Goal: Task Accomplishment & Management: Complete application form

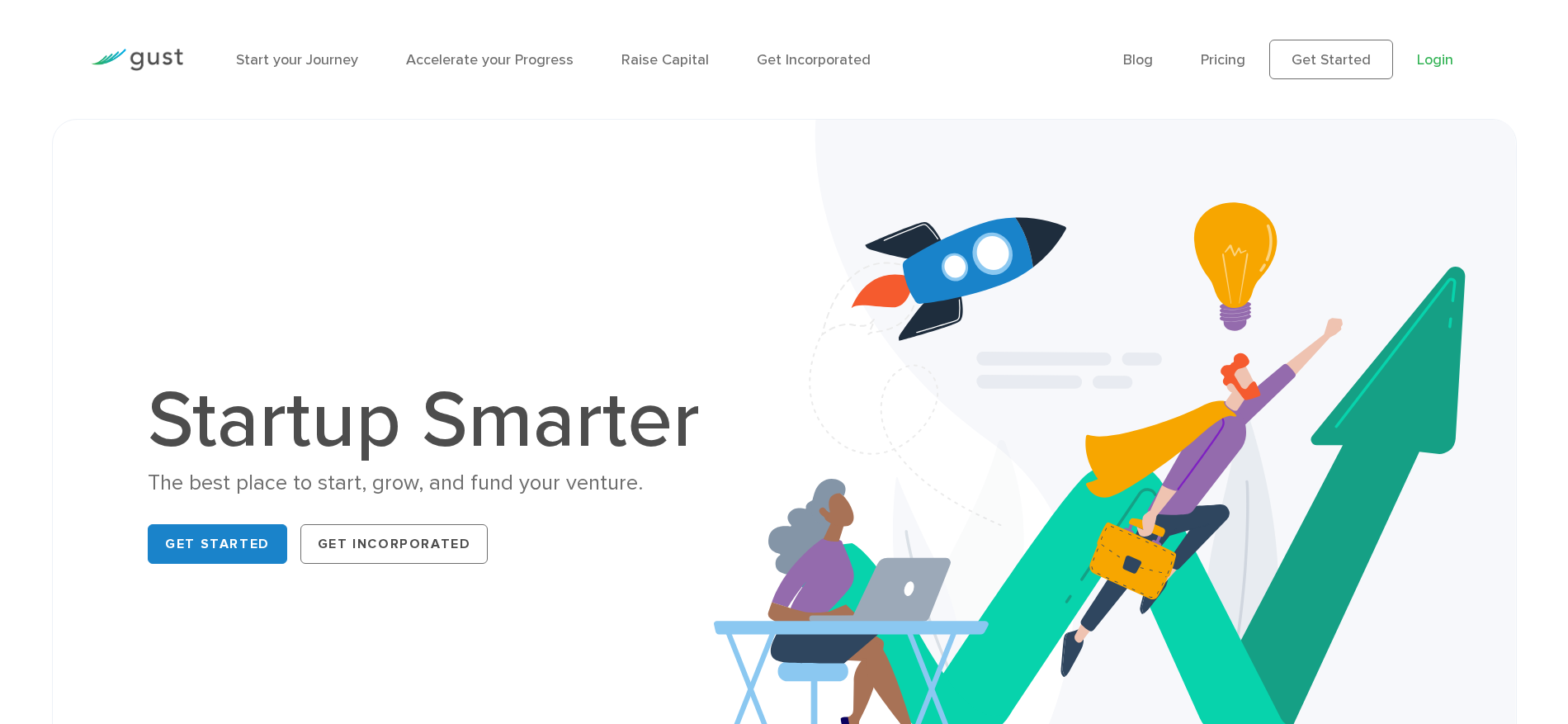
click at [1441, 59] on link "Login" at bounding box center [1435, 60] width 36 height 17
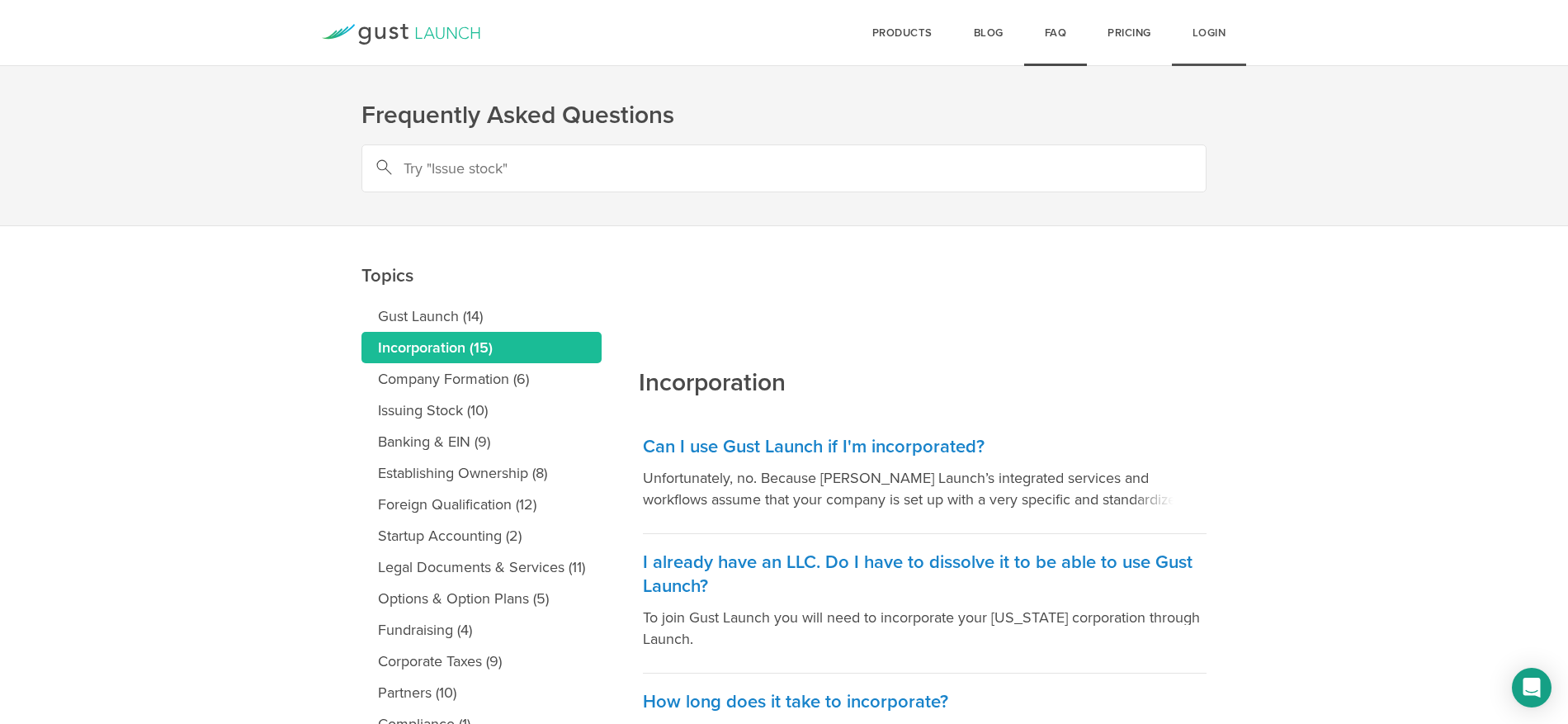
click at [1215, 40] on link "Login" at bounding box center [1208, 32] width 75 height 66
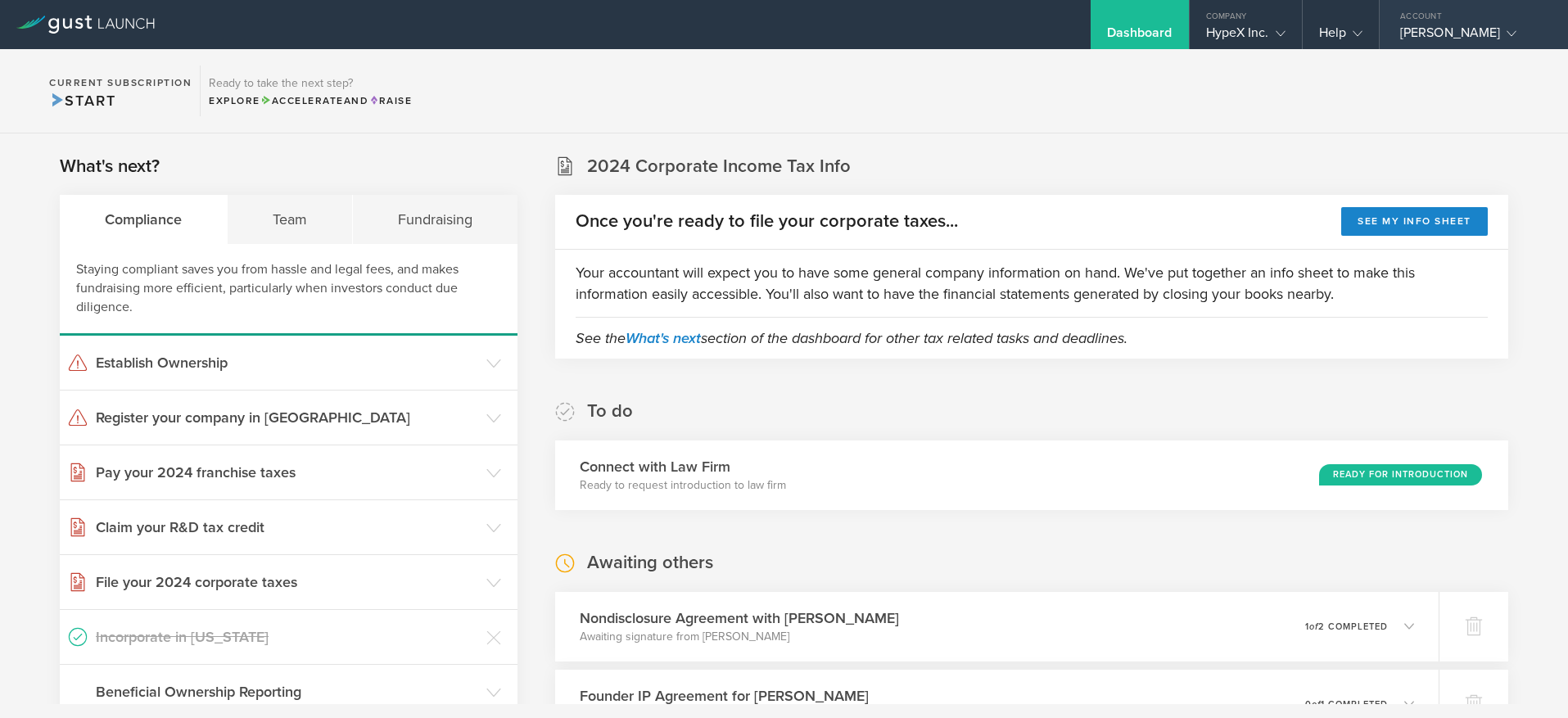
click at [1500, 27] on gust-icon at bounding box center [1508, 32] width 16 height 16
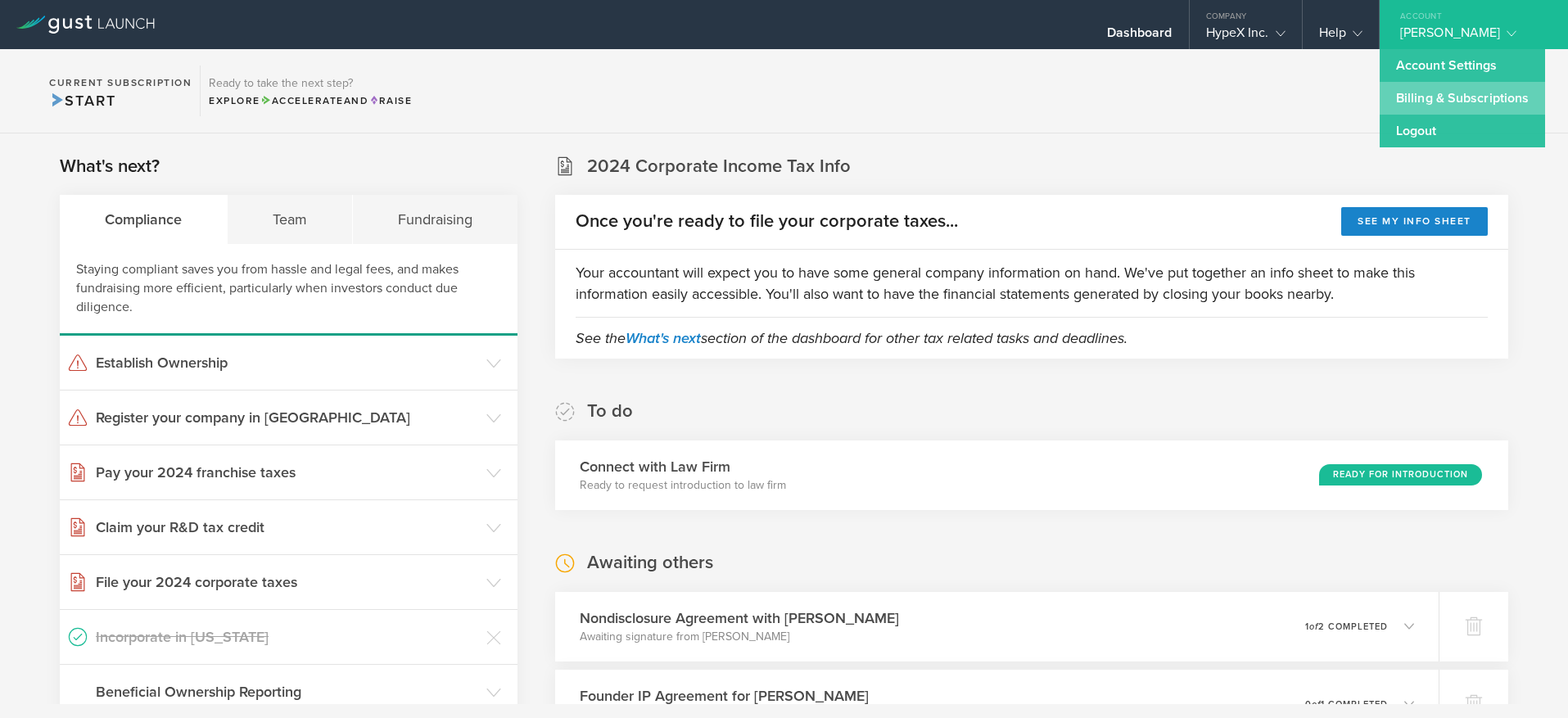
click at [1429, 99] on link "Billing & Subscriptions" at bounding box center [1461, 98] width 165 height 33
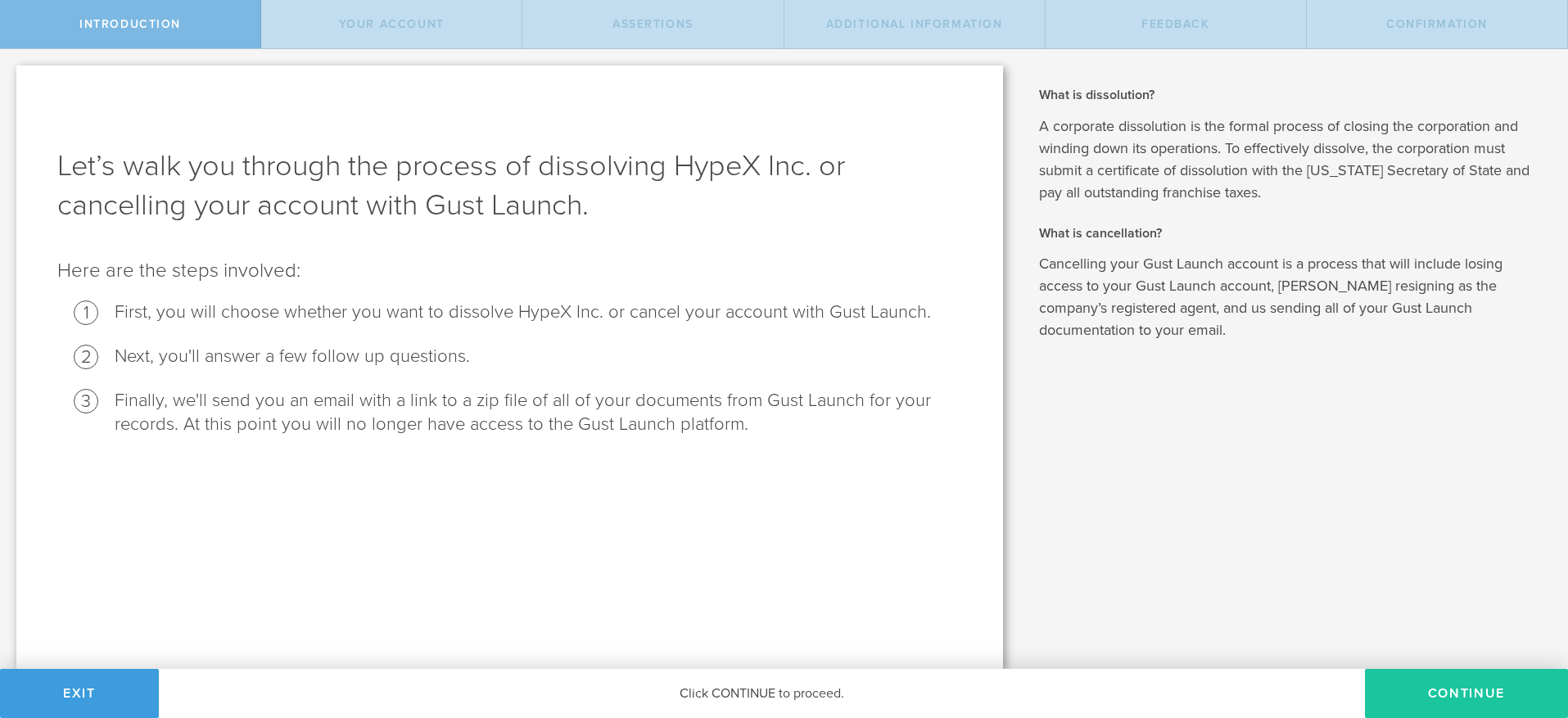
click at [1430, 679] on button "Continue" at bounding box center [1466, 693] width 203 height 49
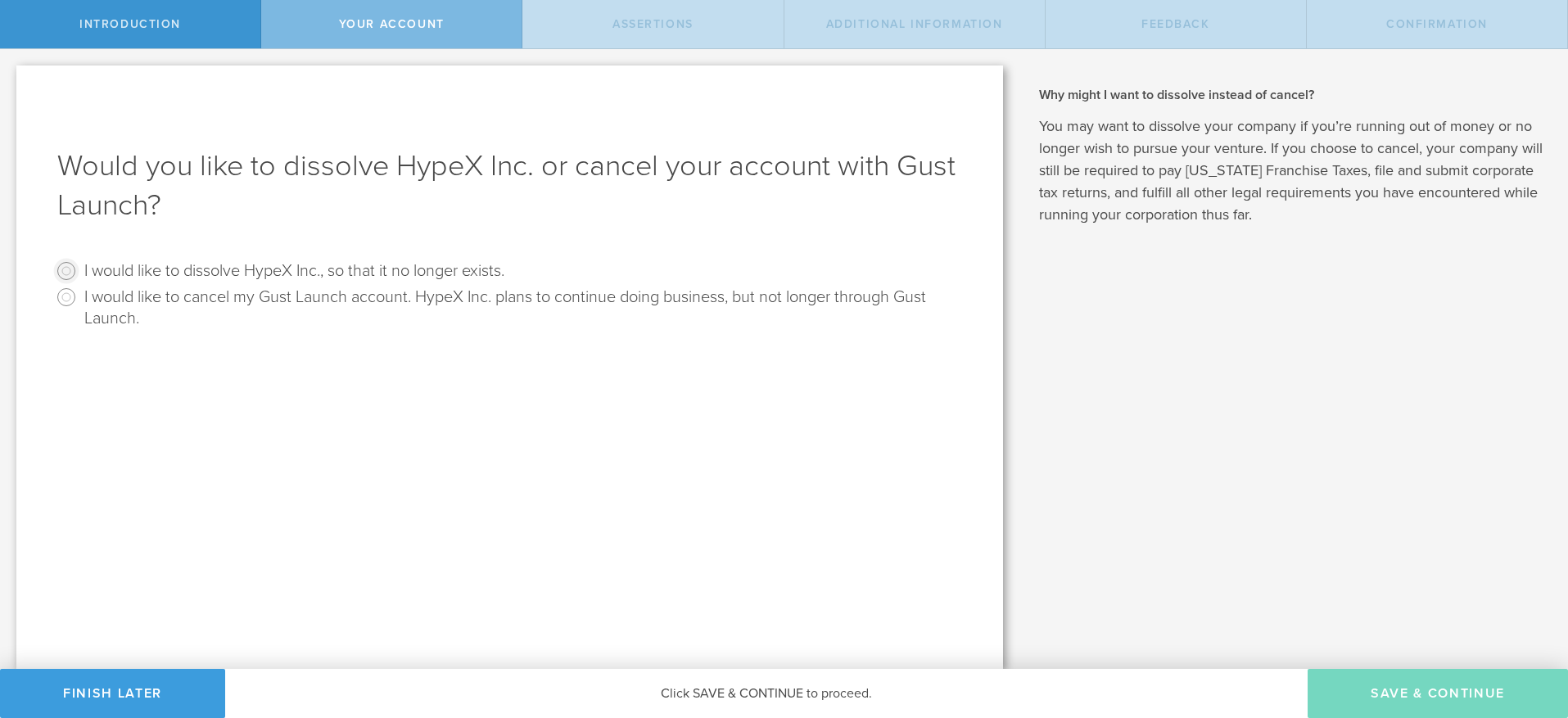
click at [72, 268] on input "I would like to dissolve HypeX Inc., so that it no longer exists." at bounding box center [66, 271] width 26 height 26
radio input "true"
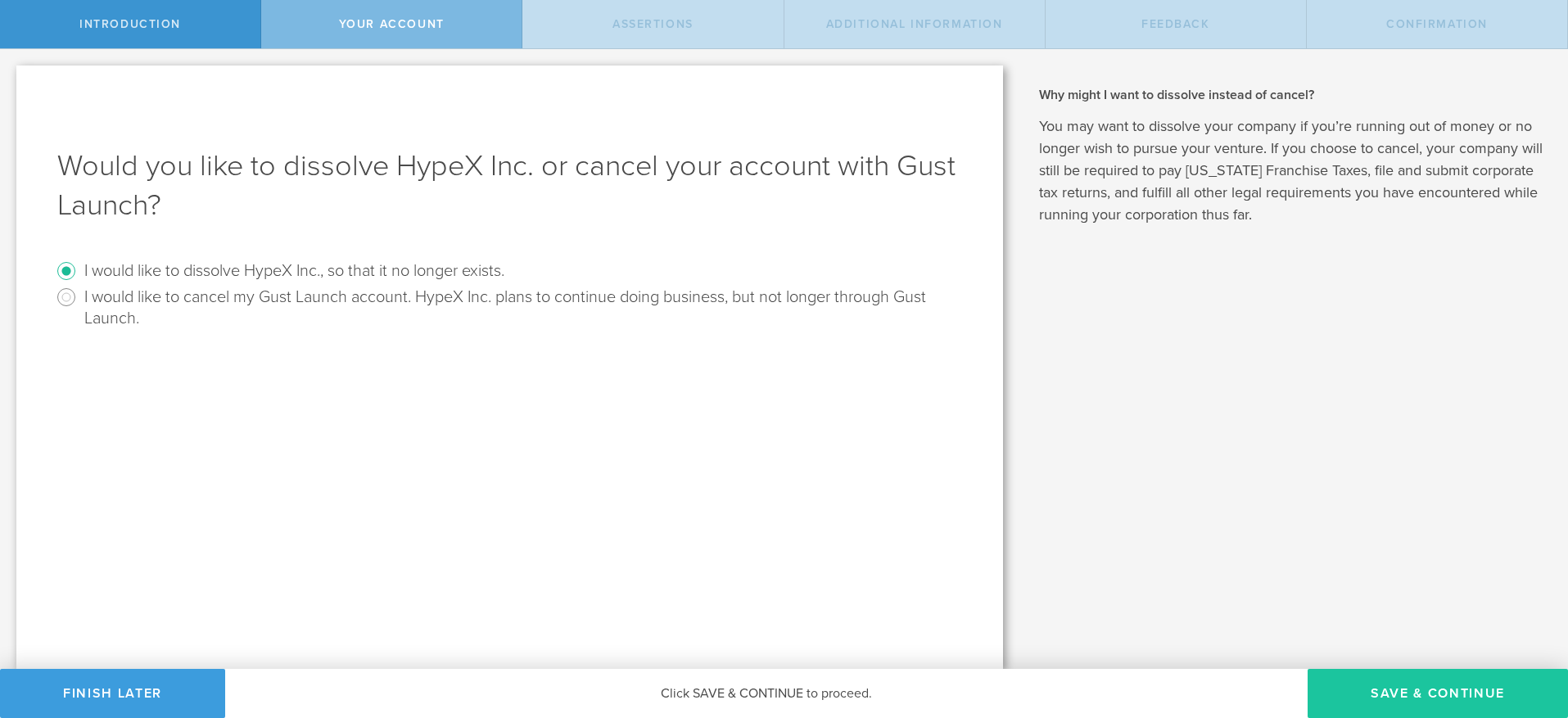
click at [1391, 676] on button "Save & Continue" at bounding box center [1438, 693] width 261 height 49
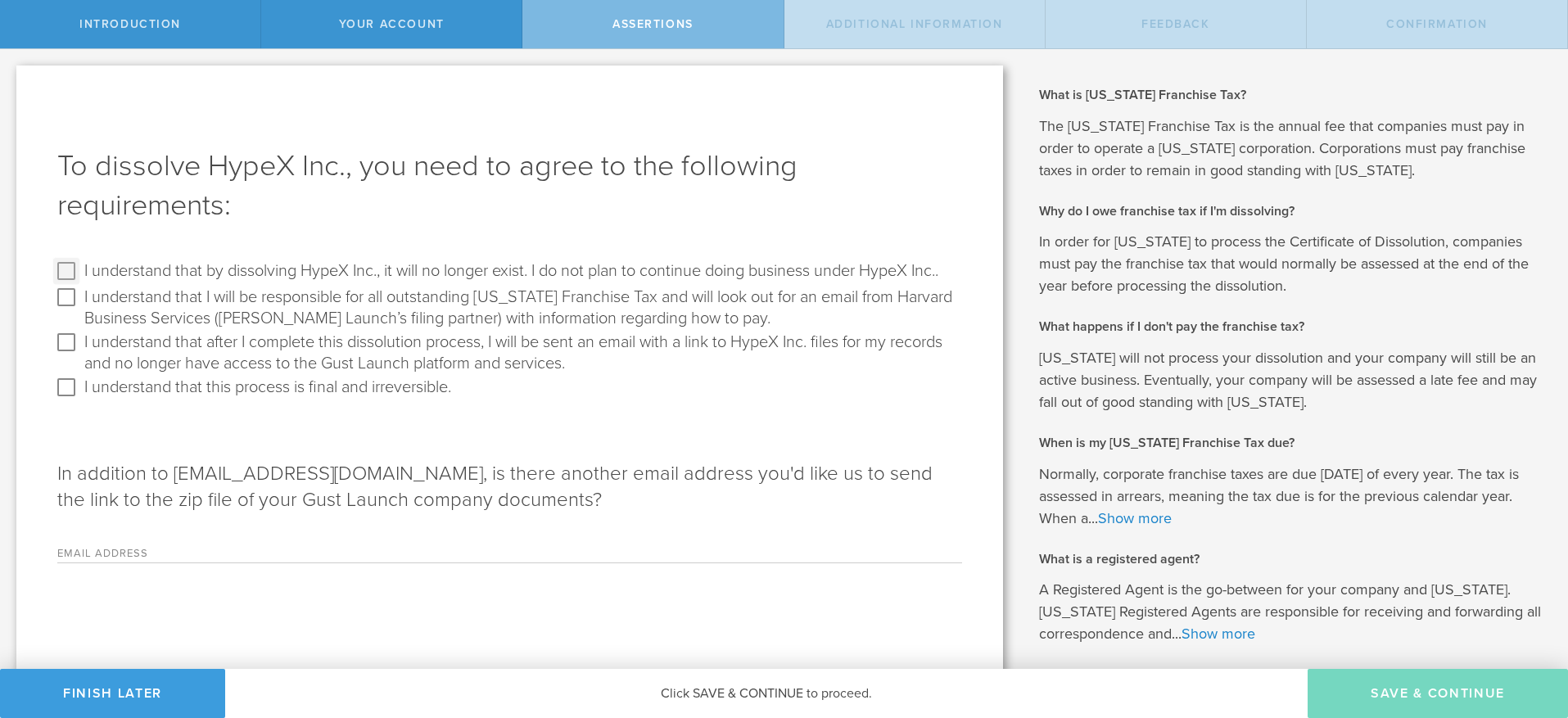
click at [72, 267] on input "I understand that by dissolving HypeX Inc., it will no longer exist. I do not p…" at bounding box center [66, 271] width 26 height 26
checkbox input "true"
click at [71, 310] on input "I understand that I will be responsible for all outstanding [US_STATE] Franchis…" at bounding box center [66, 297] width 26 height 26
checkbox input "true"
click at [55, 355] on input "I understand that after I complete this dissolution process, I will be sent an …" at bounding box center [66, 342] width 26 height 26
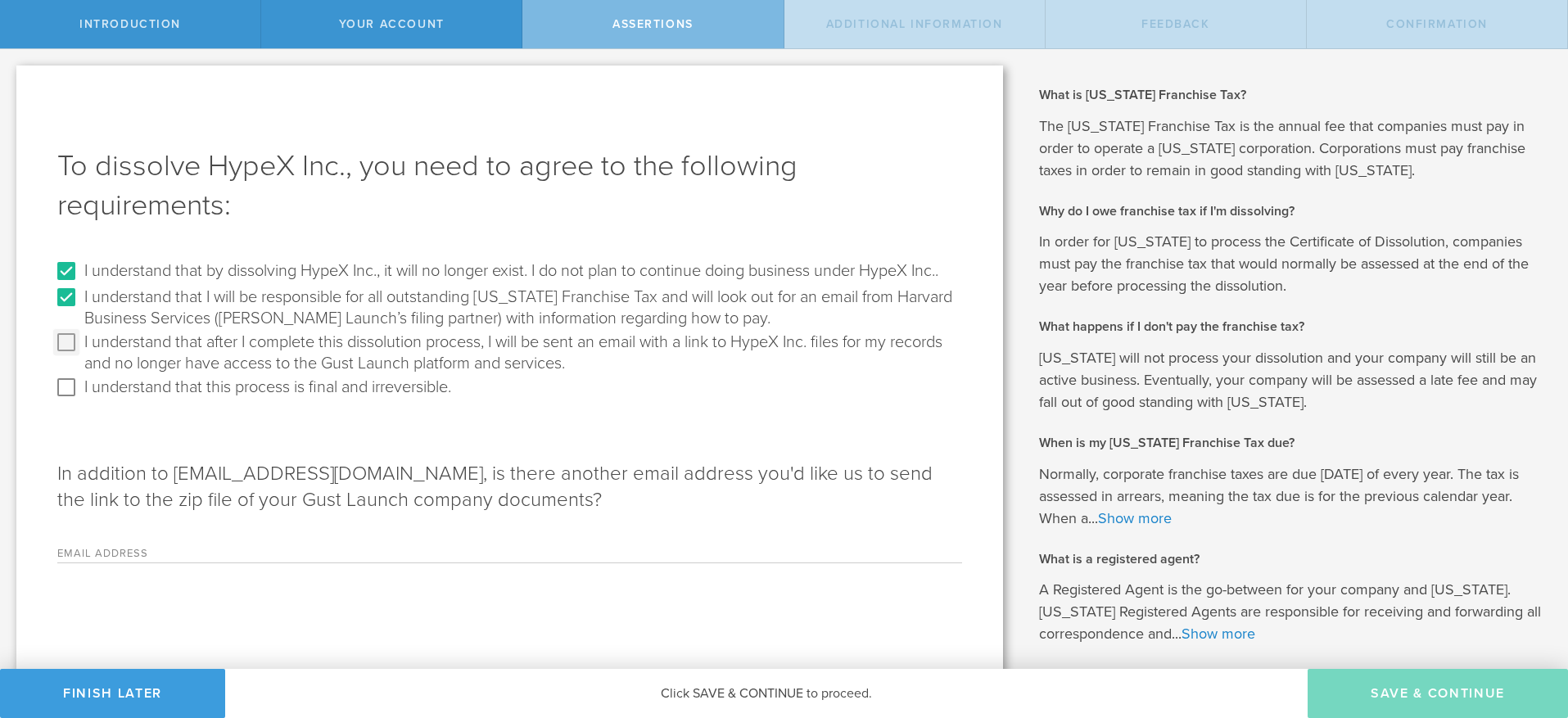
checkbox input "true"
click at [75, 400] on input "I understand that this process is final and irreversible." at bounding box center [66, 387] width 26 height 26
checkbox input "true"
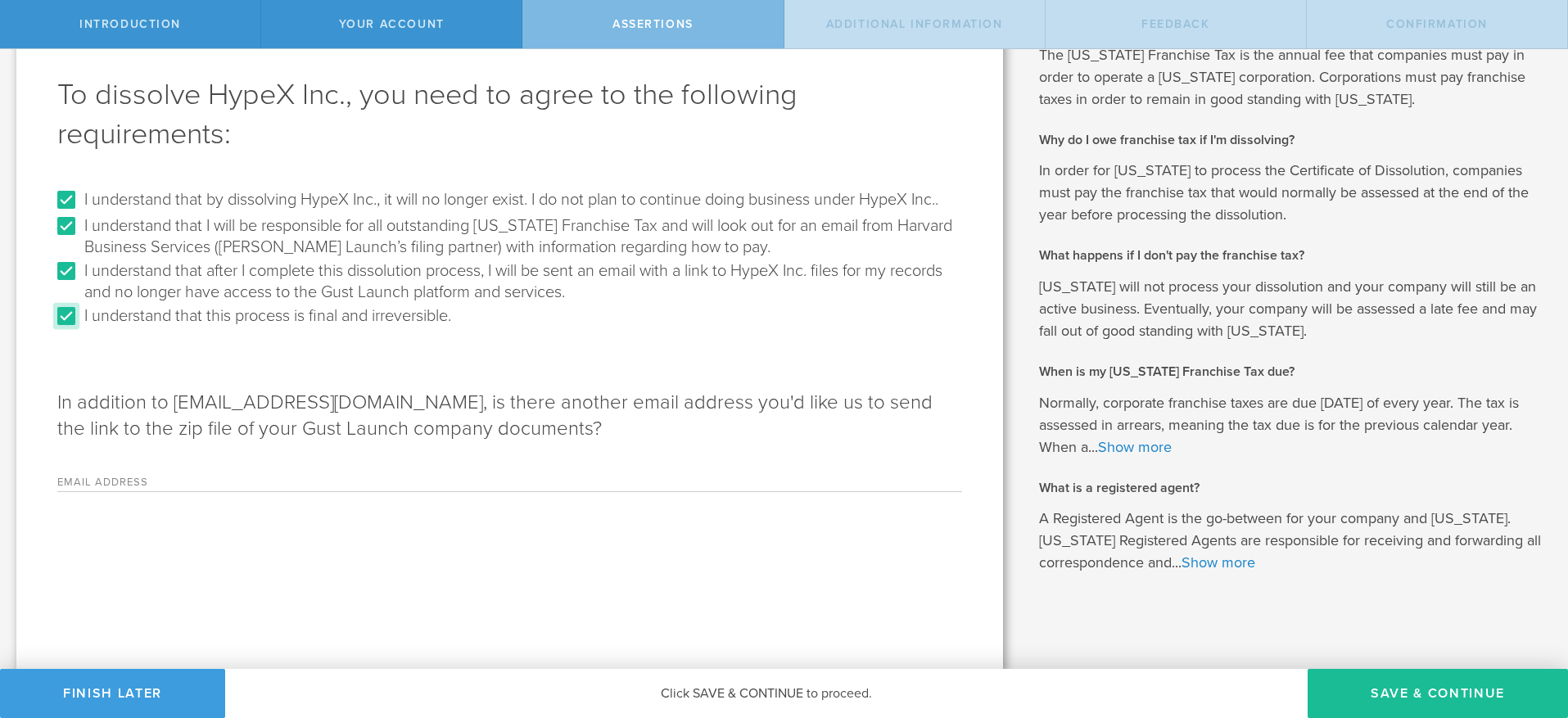
scroll to position [73, 0]
drag, startPoint x: 246, startPoint y: 557, endPoint x: 222, endPoint y: 547, distance: 26.0
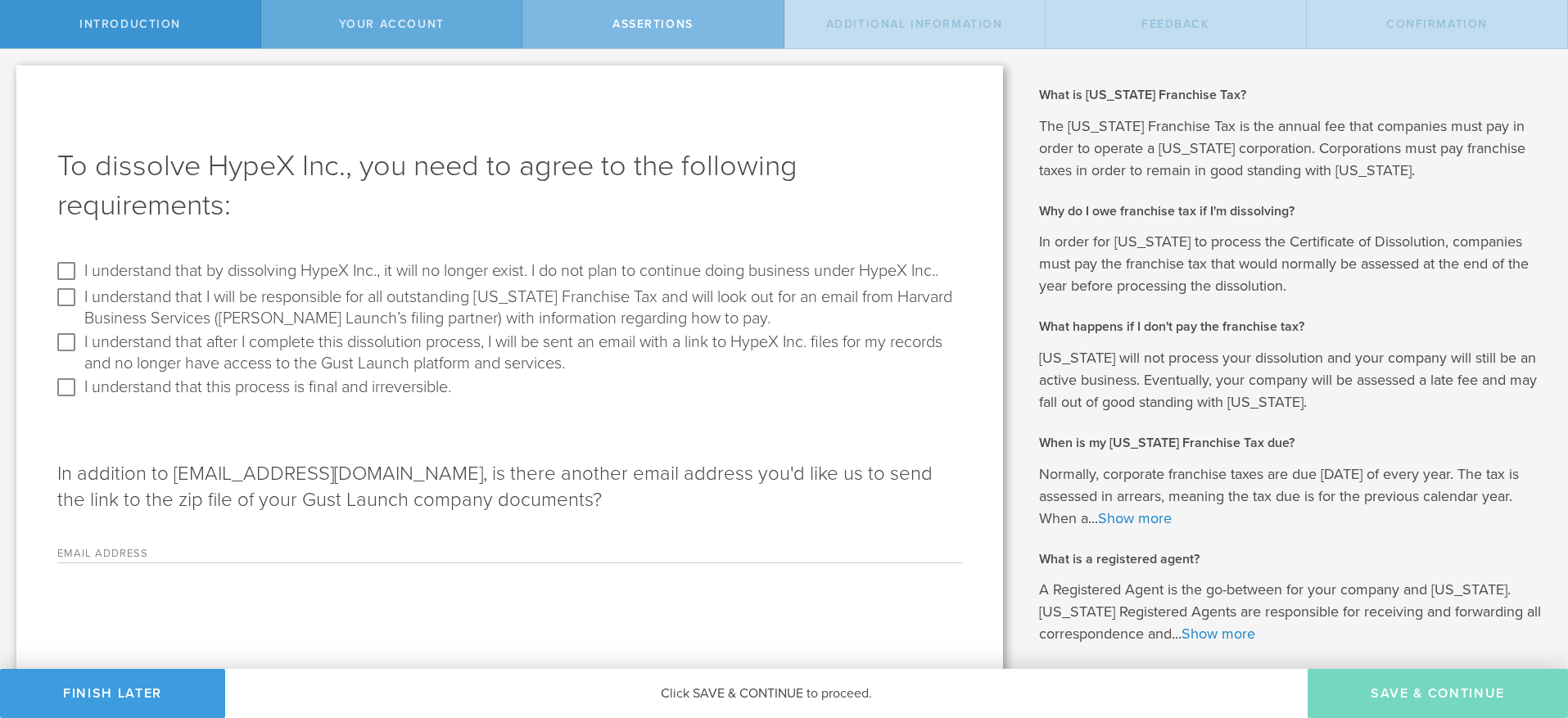
click at [356, 33] on div "Your Account" at bounding box center [392, 24] width 261 height 48
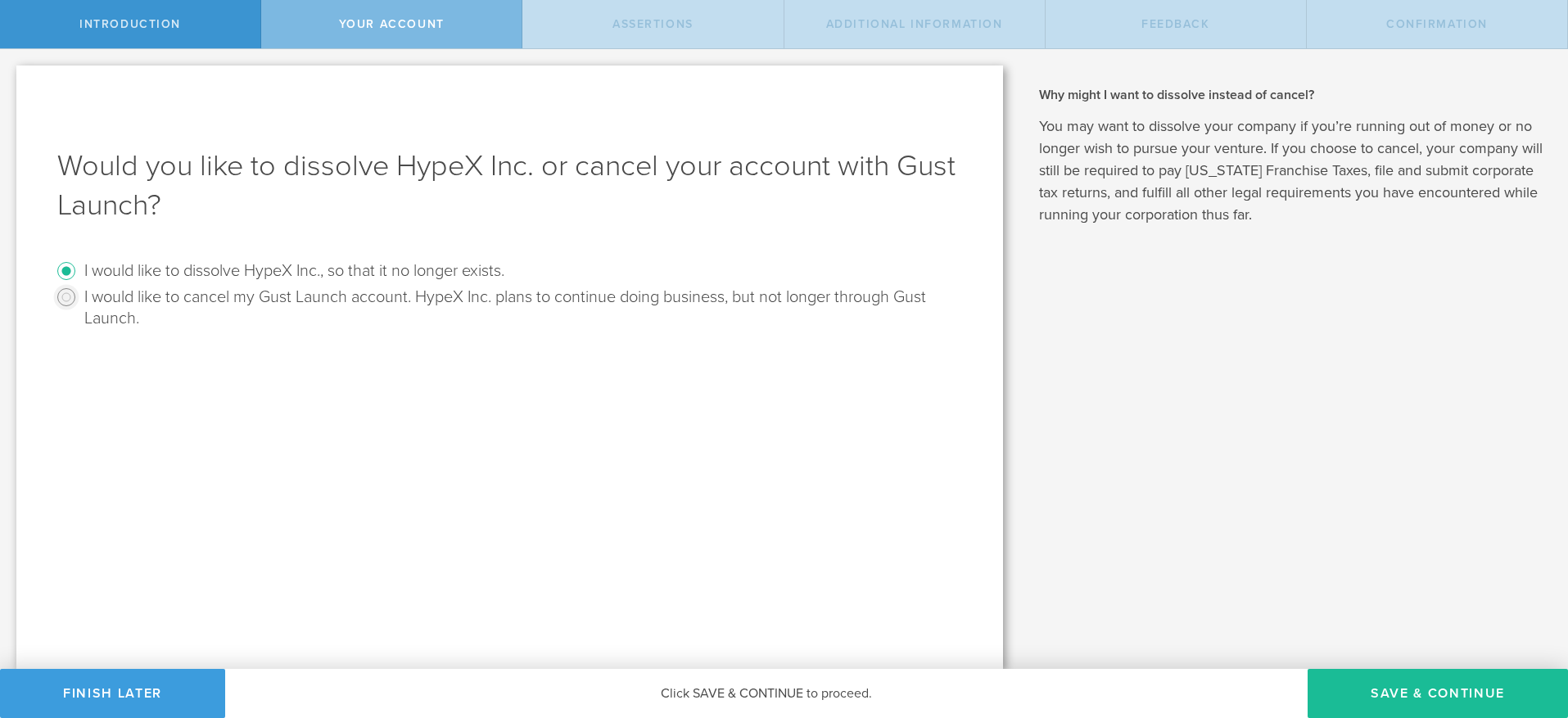
click at [67, 299] on input "I would like to cancel my Gust Launch account. HypeX Inc. plans to continue doi…" at bounding box center [66, 297] width 26 height 26
radio input "true"
drag, startPoint x: 1390, startPoint y: 681, endPoint x: 347, endPoint y: 431, distance: 1072.5
click at [348, 49] on div "Introduction Your Account Assertions Additional Information Feedback Confirmati…" at bounding box center [784, 25] width 1568 height 49
drag, startPoint x: 341, startPoint y: 428, endPoint x: 323, endPoint y: 416, distance: 21.6
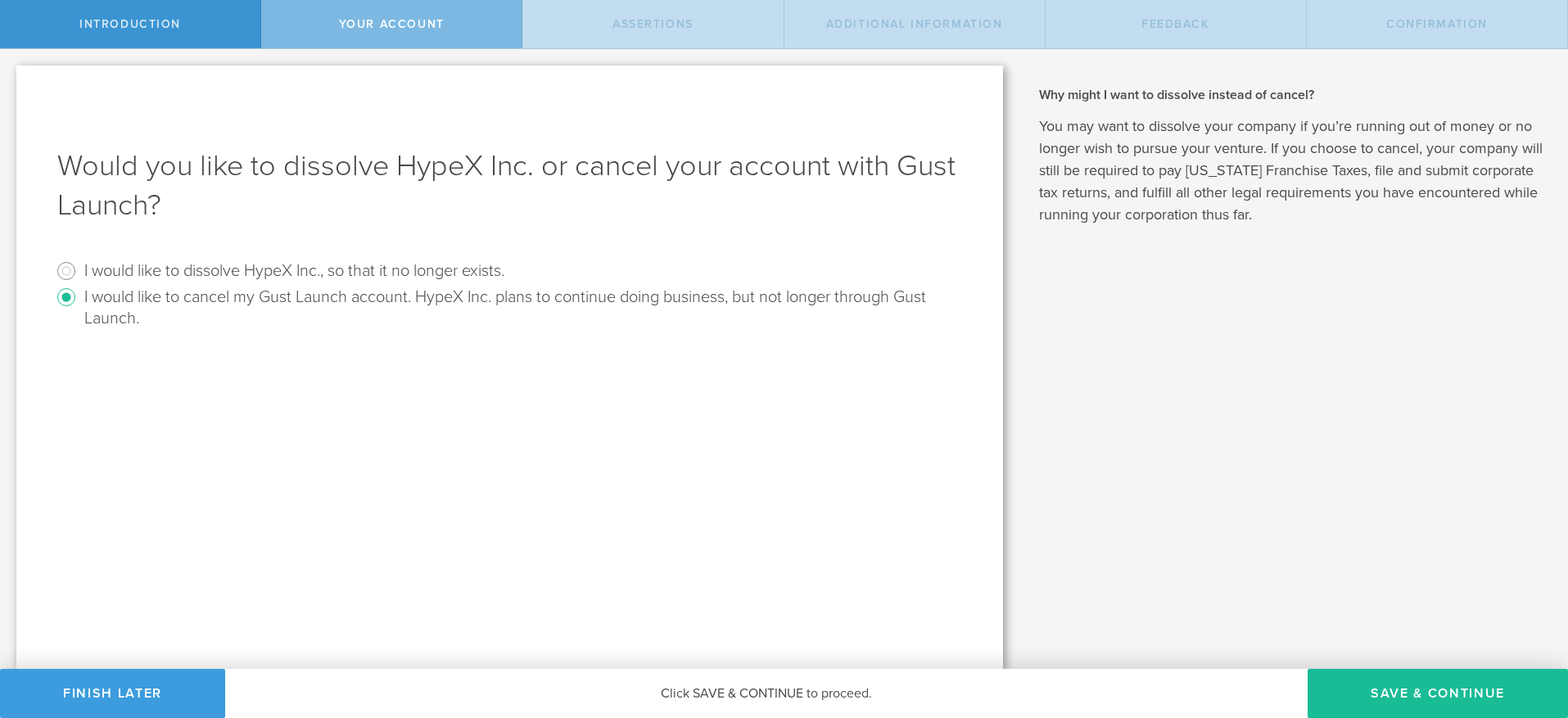
click at [340, 428] on div "Would you like to dissolve HypeX Inc. or cancel your account with Gust Launch? …" at bounding box center [509, 366] width 986 height 603
drag, startPoint x: 101, startPoint y: 274, endPoint x: 83, endPoint y: 274, distance: 18.0
click at [93, 274] on label "I would like to dissolve HypeX Inc., so that it no longer exists." at bounding box center [294, 269] width 420 height 24
click at [64, 272] on input "I would like to dissolve HypeX Inc., so that it no longer exists." at bounding box center [66, 271] width 26 height 26
radio input "true"
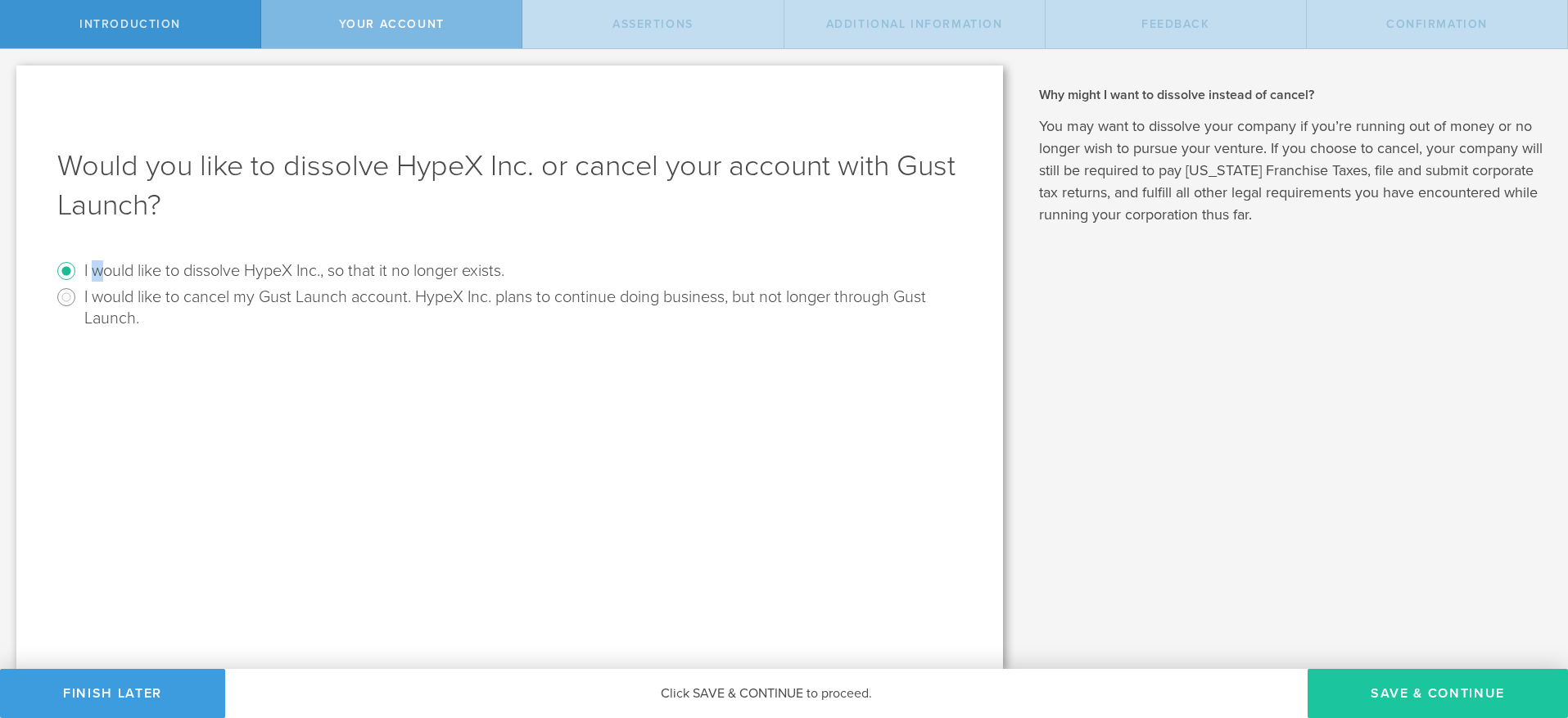
click at [1476, 682] on button "Save & Continue" at bounding box center [1438, 693] width 261 height 49
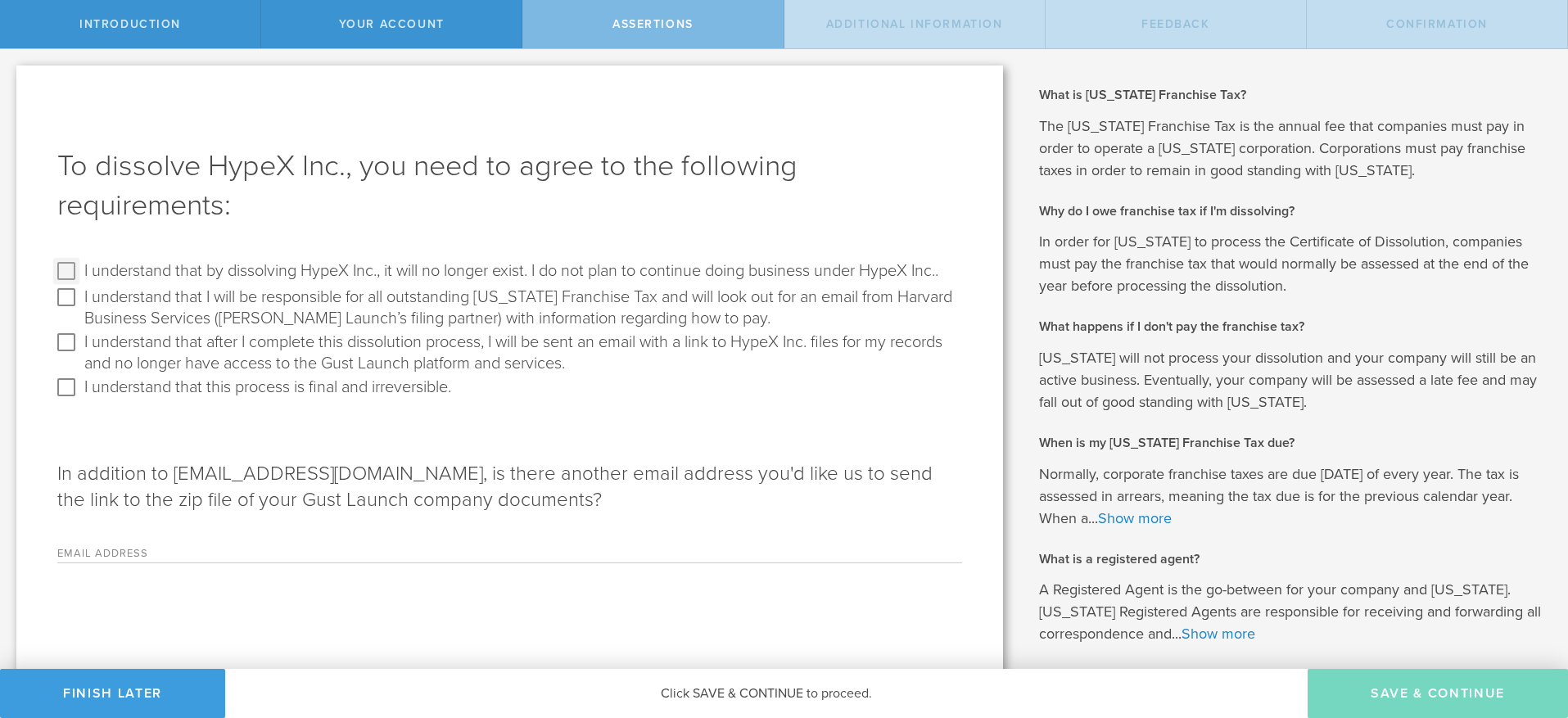
drag, startPoint x: 77, startPoint y: 265, endPoint x: 73, endPoint y: 285, distance: 20.4
click at [77, 264] on input "I understand that by dissolving HypeX Inc., it will no longer exist. I do not p…" at bounding box center [66, 271] width 26 height 26
checkbox input "true"
click at [76, 306] on input "I understand that I will be responsible for all outstanding [US_STATE] Franchis…" at bounding box center [66, 297] width 26 height 26
checkbox input "true"
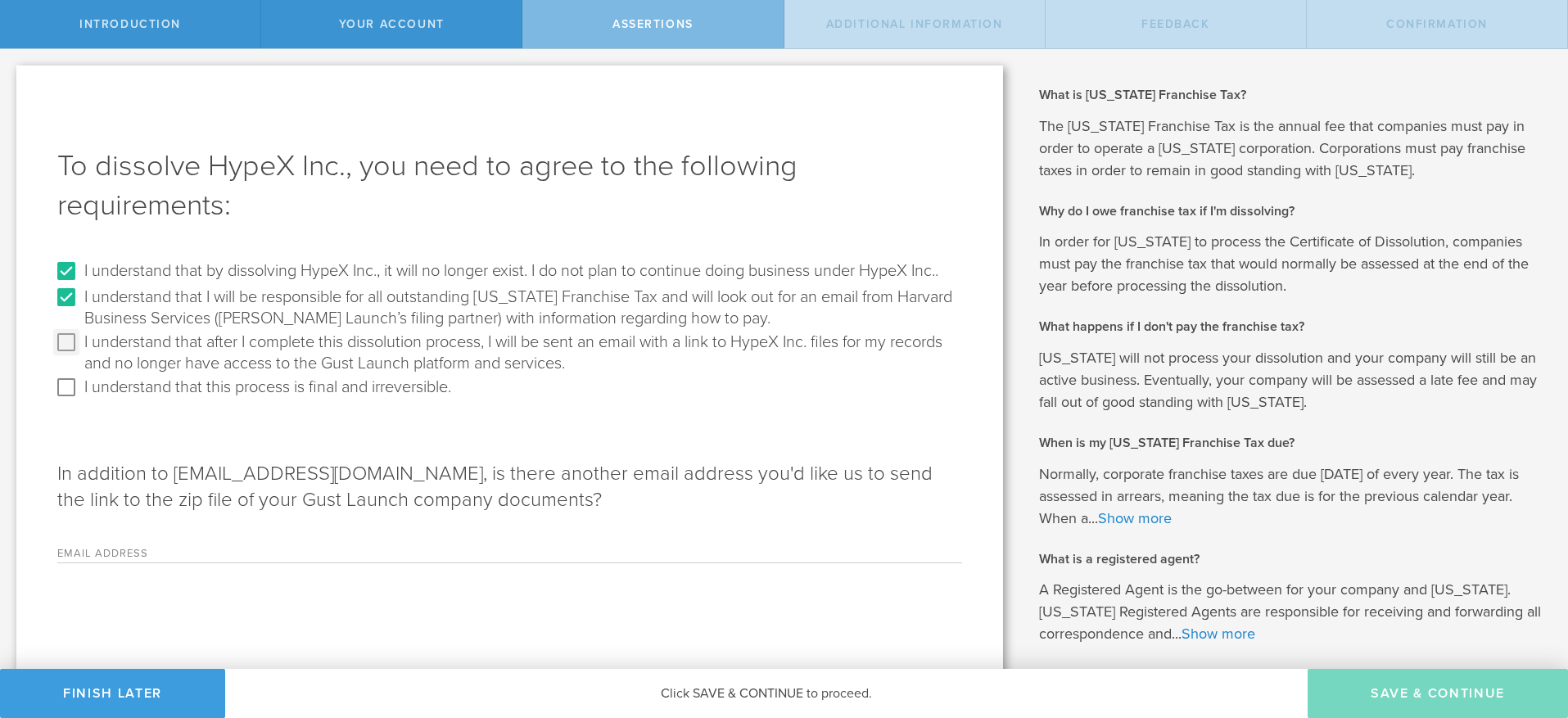
click at [77, 355] on input "I understand that after I complete this dissolution process, I will be sent an …" at bounding box center [66, 342] width 26 height 26
checkbox input "true"
click at [80, 400] on div "I understand that this process is final and irreversible." at bounding box center [510, 387] width 904 height 26
click at [66, 400] on input "I understand that this process is final and irreversible." at bounding box center [66, 387] width 26 height 26
checkbox input "true"
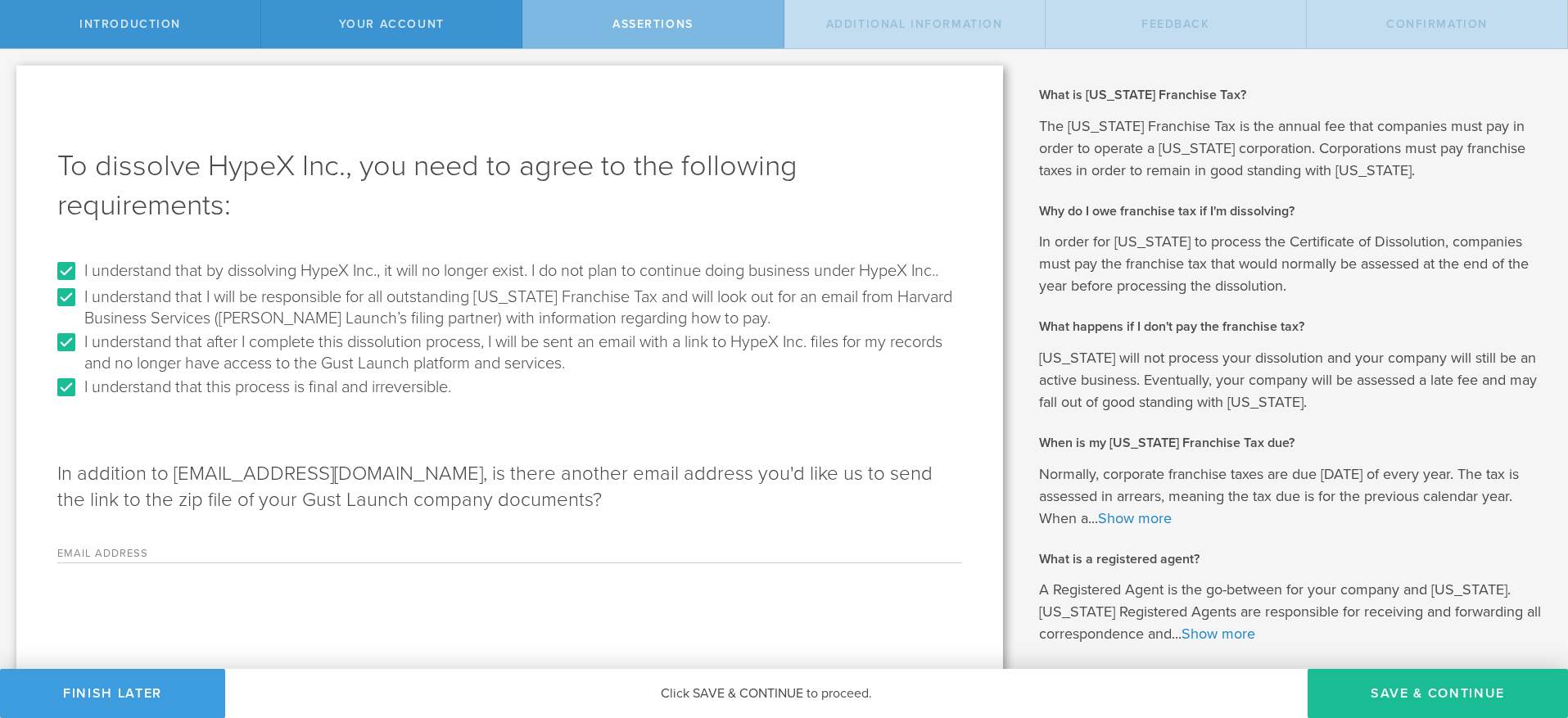
click at [266, 562] on input "Email Address" at bounding box center [612, 550] width 700 height 25
type input "[EMAIL_ADDRESS][DOMAIN_NAME]"
click at [1393, 694] on button "Save & Continue" at bounding box center [1438, 693] width 261 height 49
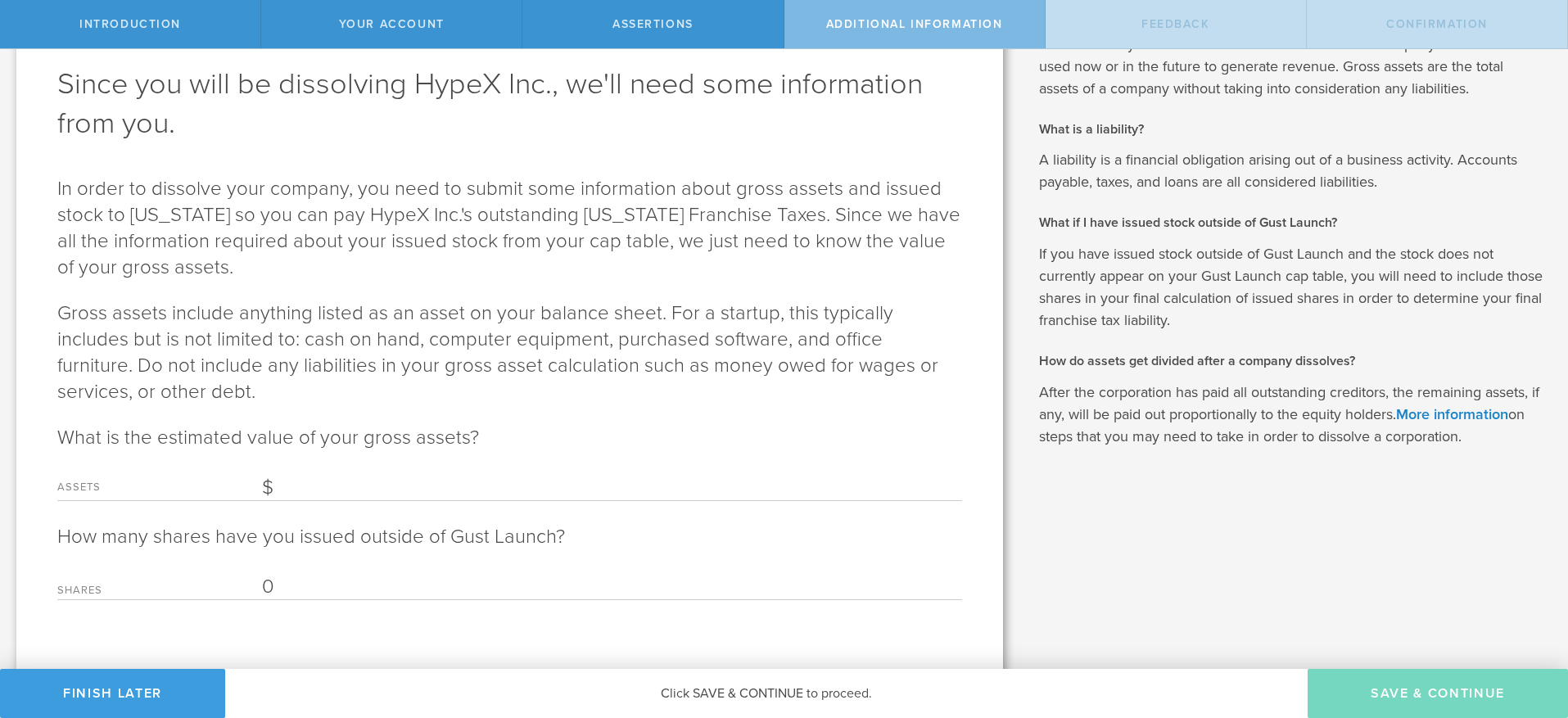
scroll to position [97, 0]
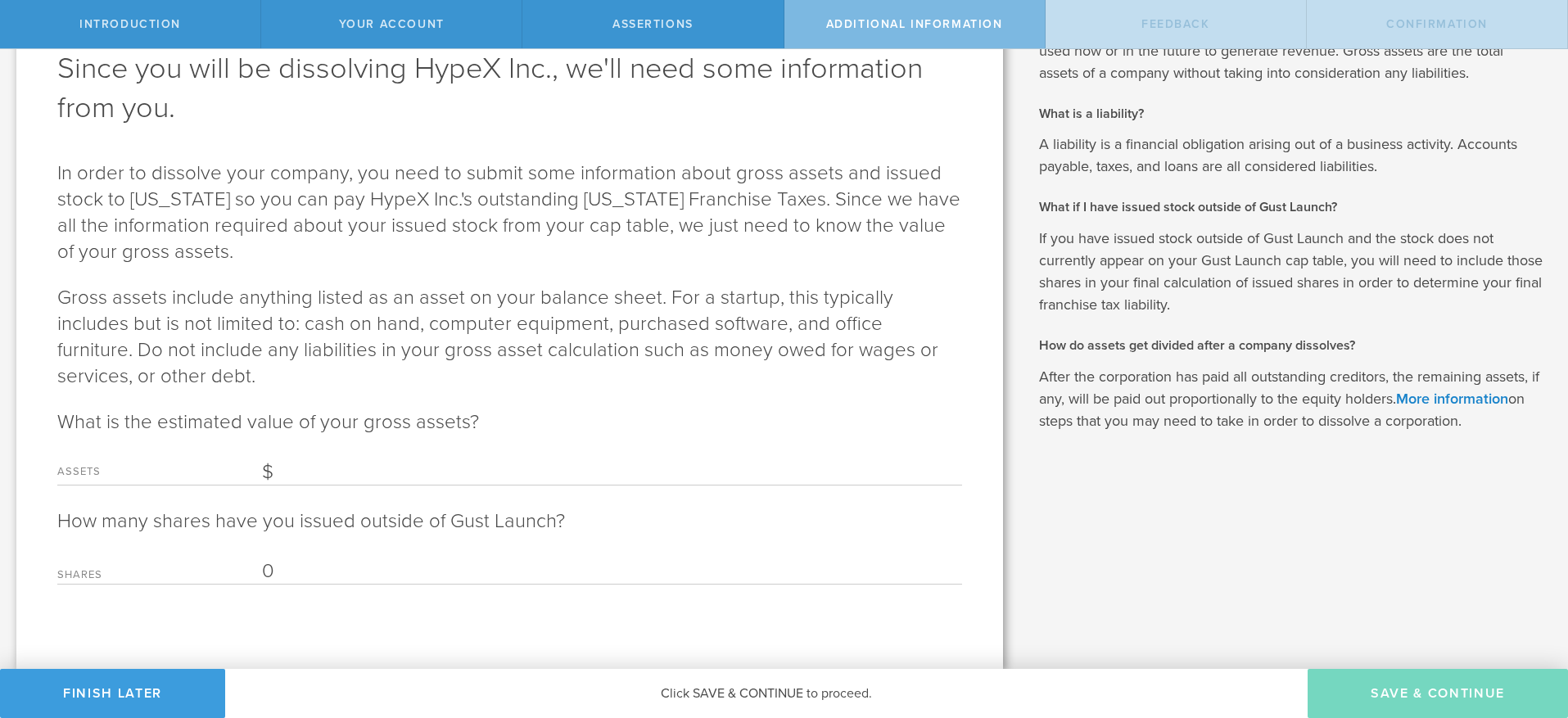
click at [460, 458] on div "Assets" at bounding box center [510, 469] width 904 height 34
click at [294, 476] on input "Assets" at bounding box center [612, 472] width 700 height 25
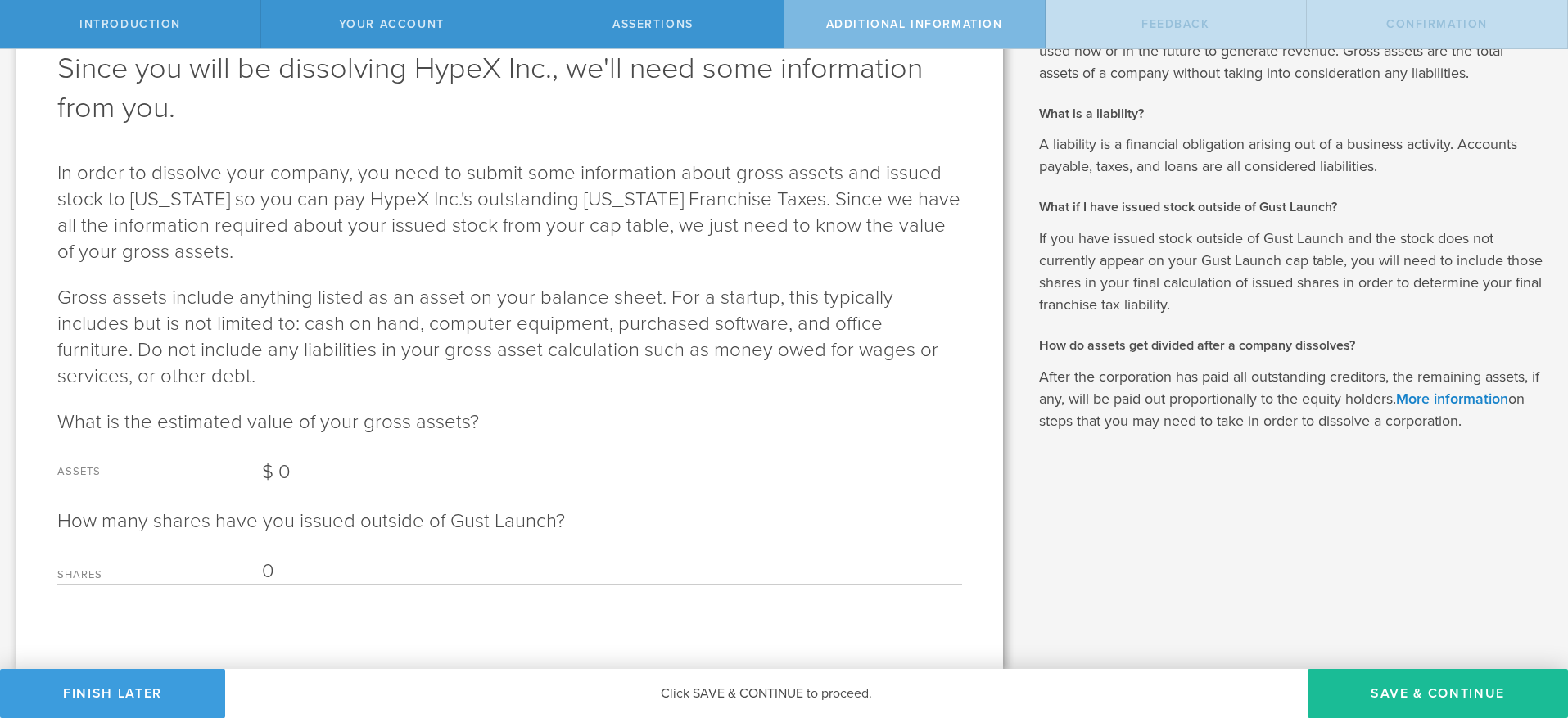
type input "0"
drag, startPoint x: 866, startPoint y: 637, endPoint x: 1265, endPoint y: 671, distance: 400.4
click at [866, 636] on div "Since you will be dissolving HypeX Inc., we'll need some information from you. …" at bounding box center [509, 318] width 986 height 700
click at [1367, 681] on button "Save & Continue" at bounding box center [1438, 693] width 261 height 49
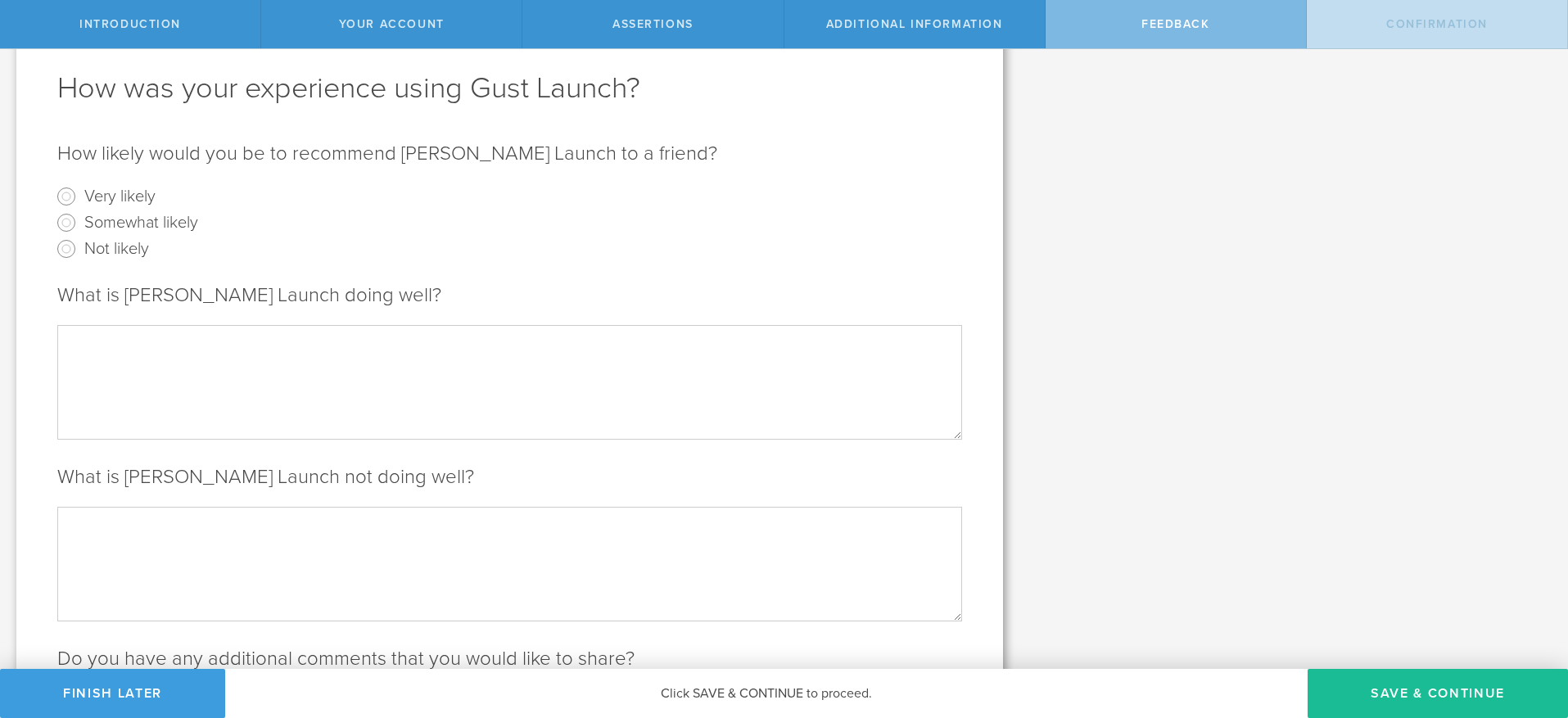
scroll to position [82, 0]
click at [72, 215] on input "Somewhat likely" at bounding box center [66, 219] width 26 height 26
radio input "true"
click at [1469, 701] on button "Save & Continue" at bounding box center [1438, 693] width 261 height 49
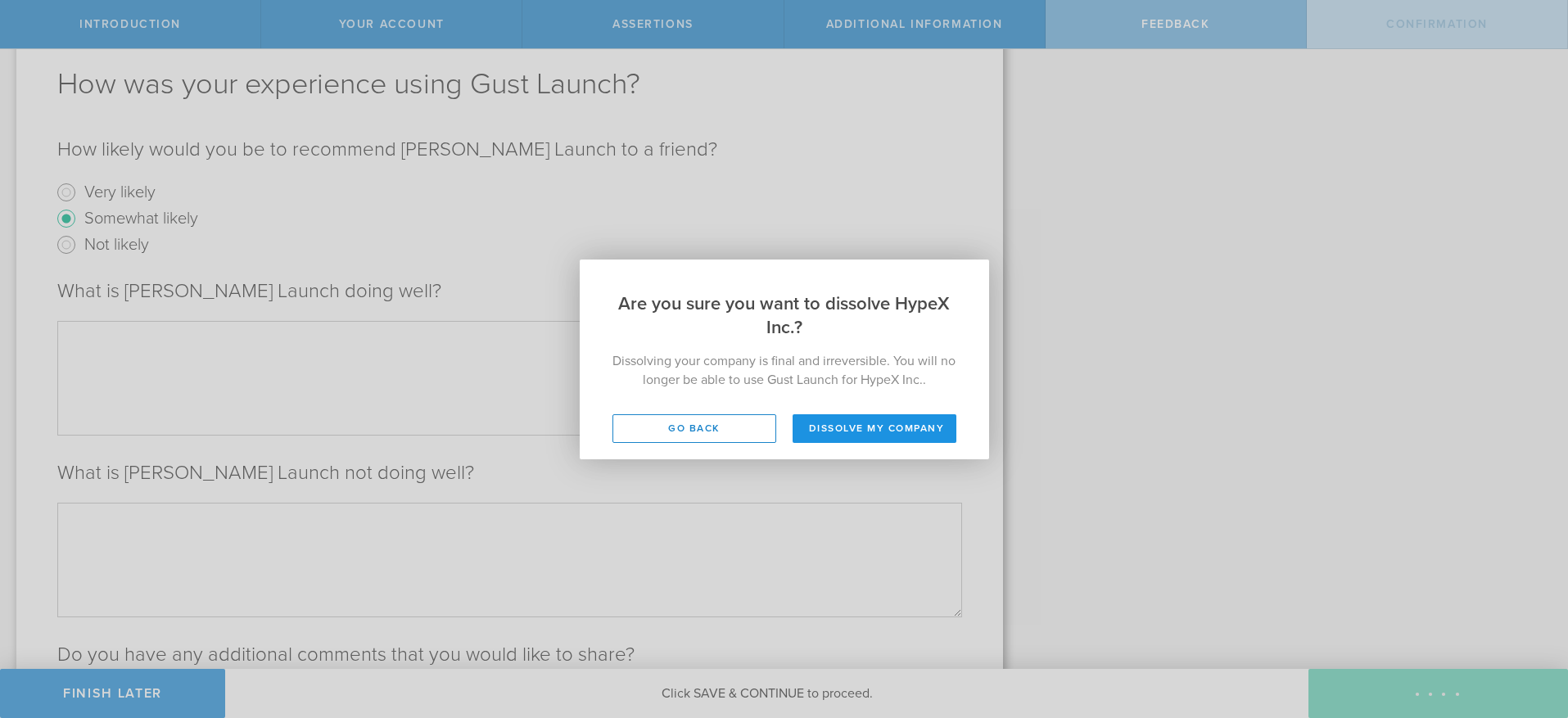
click at [864, 430] on button "Dissolve my company" at bounding box center [873, 428] width 163 height 28
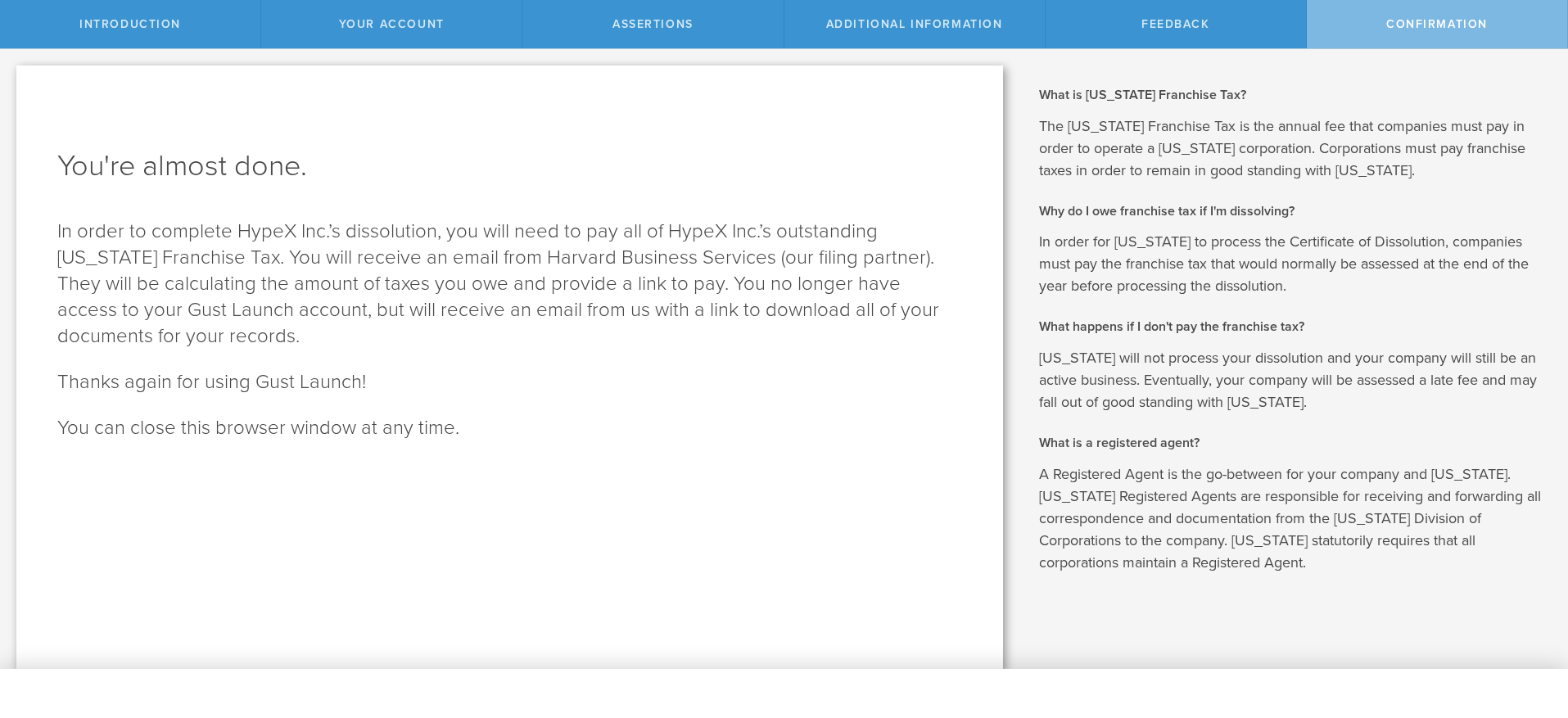
scroll to position [2, 0]
click at [1391, 31] on div "Confirmation" at bounding box center [1437, 24] width 261 height 48
click at [1238, 27] on div "Feedback" at bounding box center [1175, 24] width 261 height 48
